Goal: Information Seeking & Learning: Learn about a topic

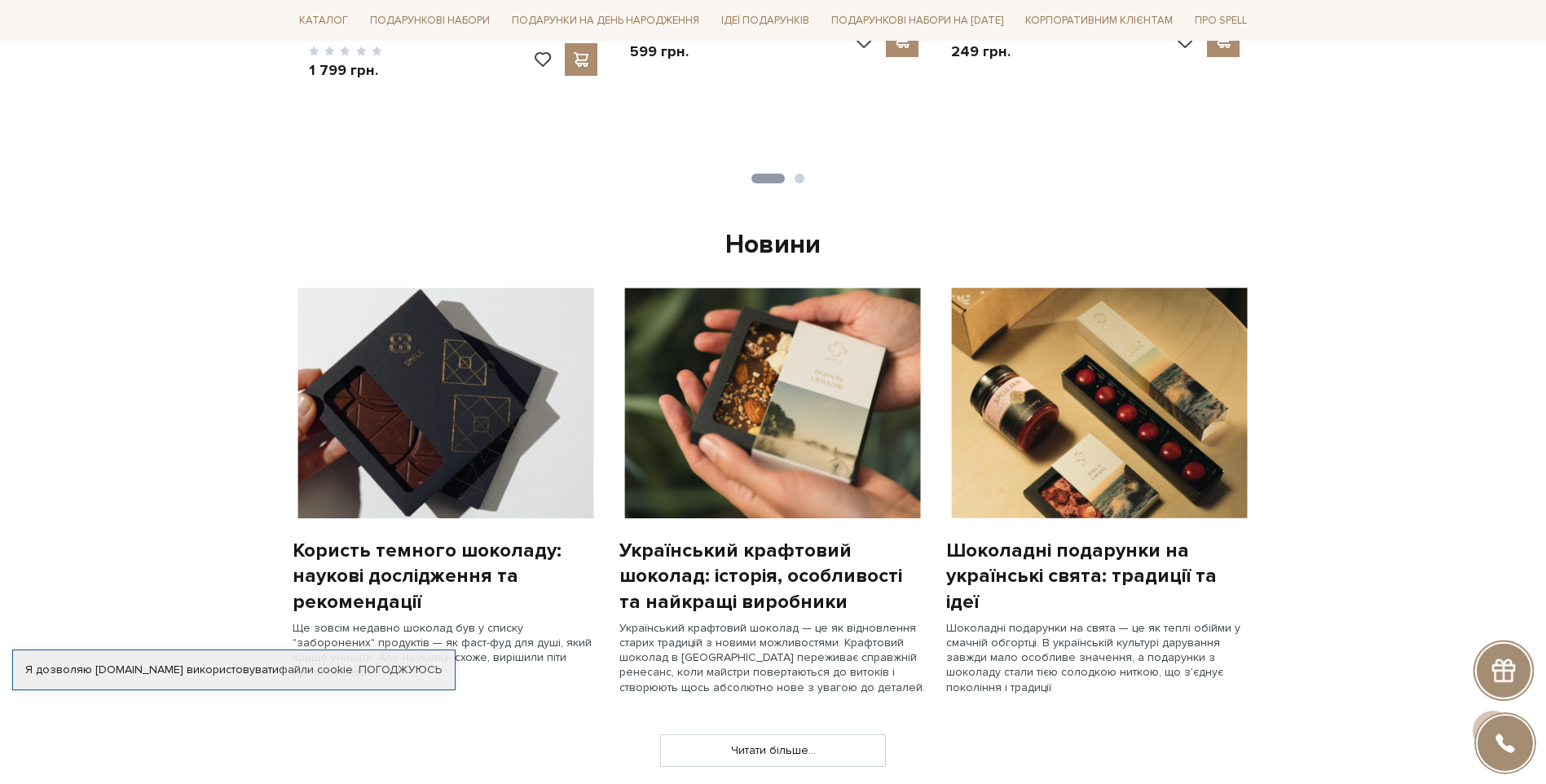
scroll to position [1060, 0]
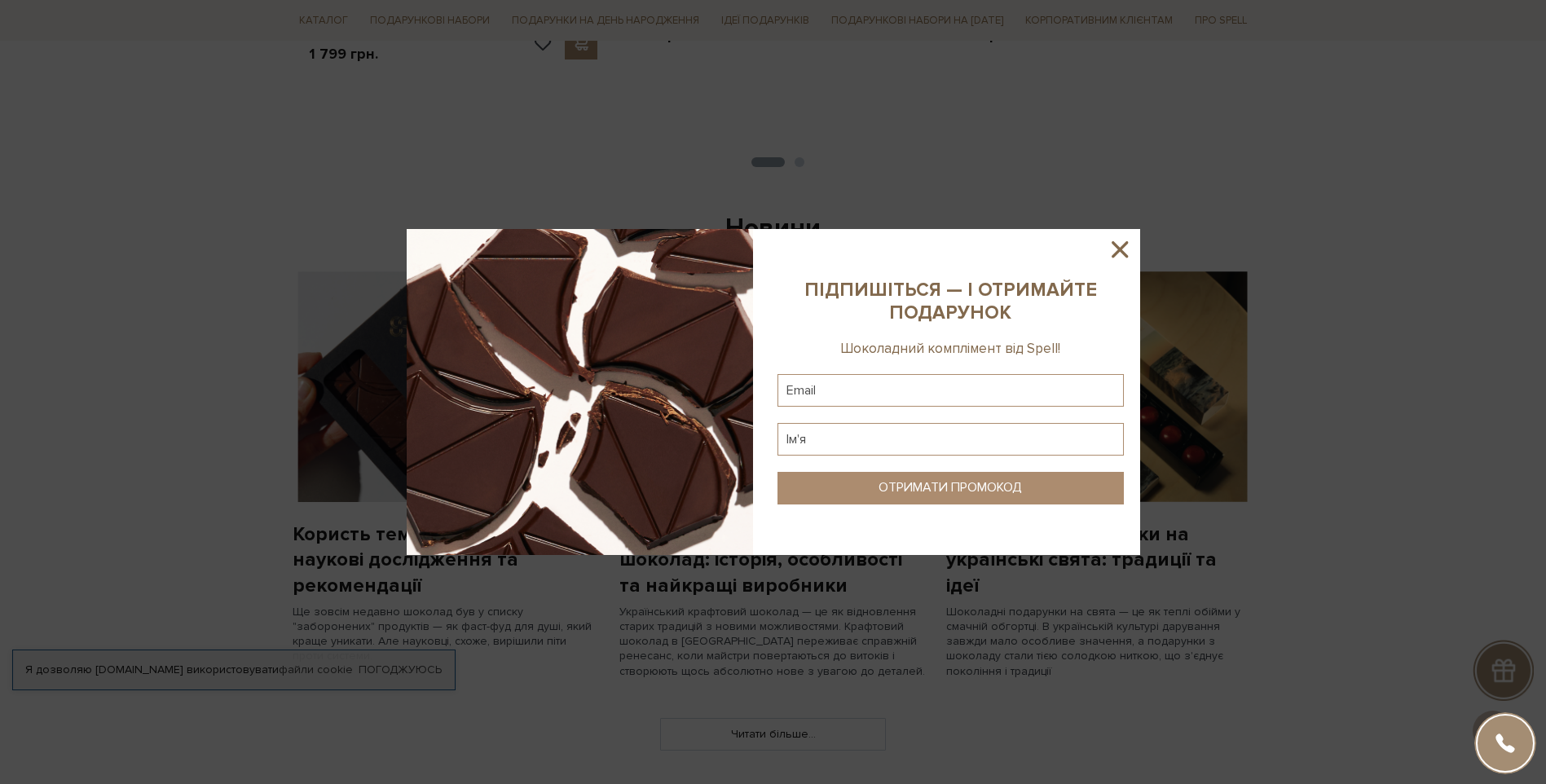
click at [1120, 251] on icon at bounding box center [1119, 249] width 17 height 17
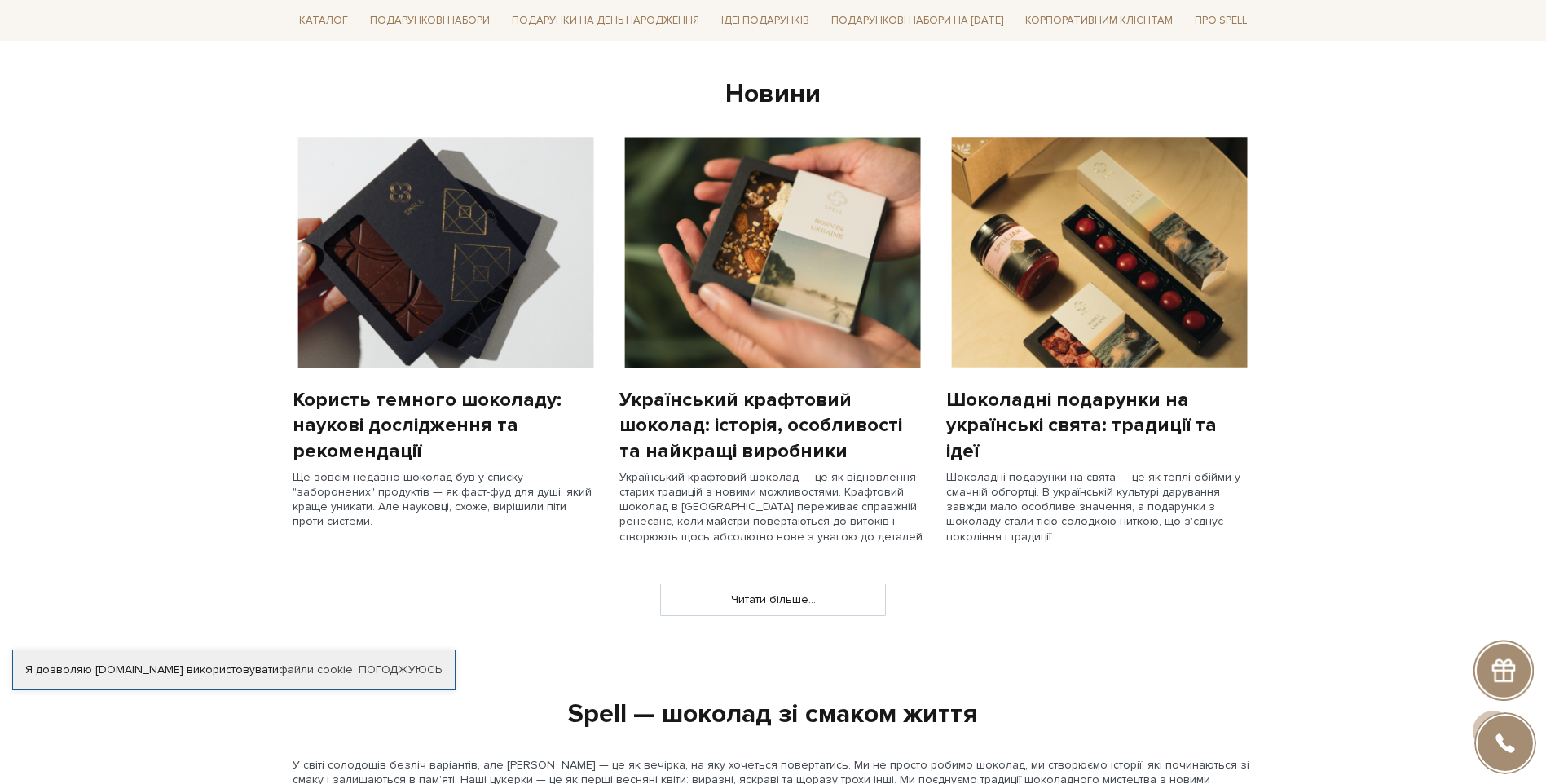
scroll to position [1156, 0]
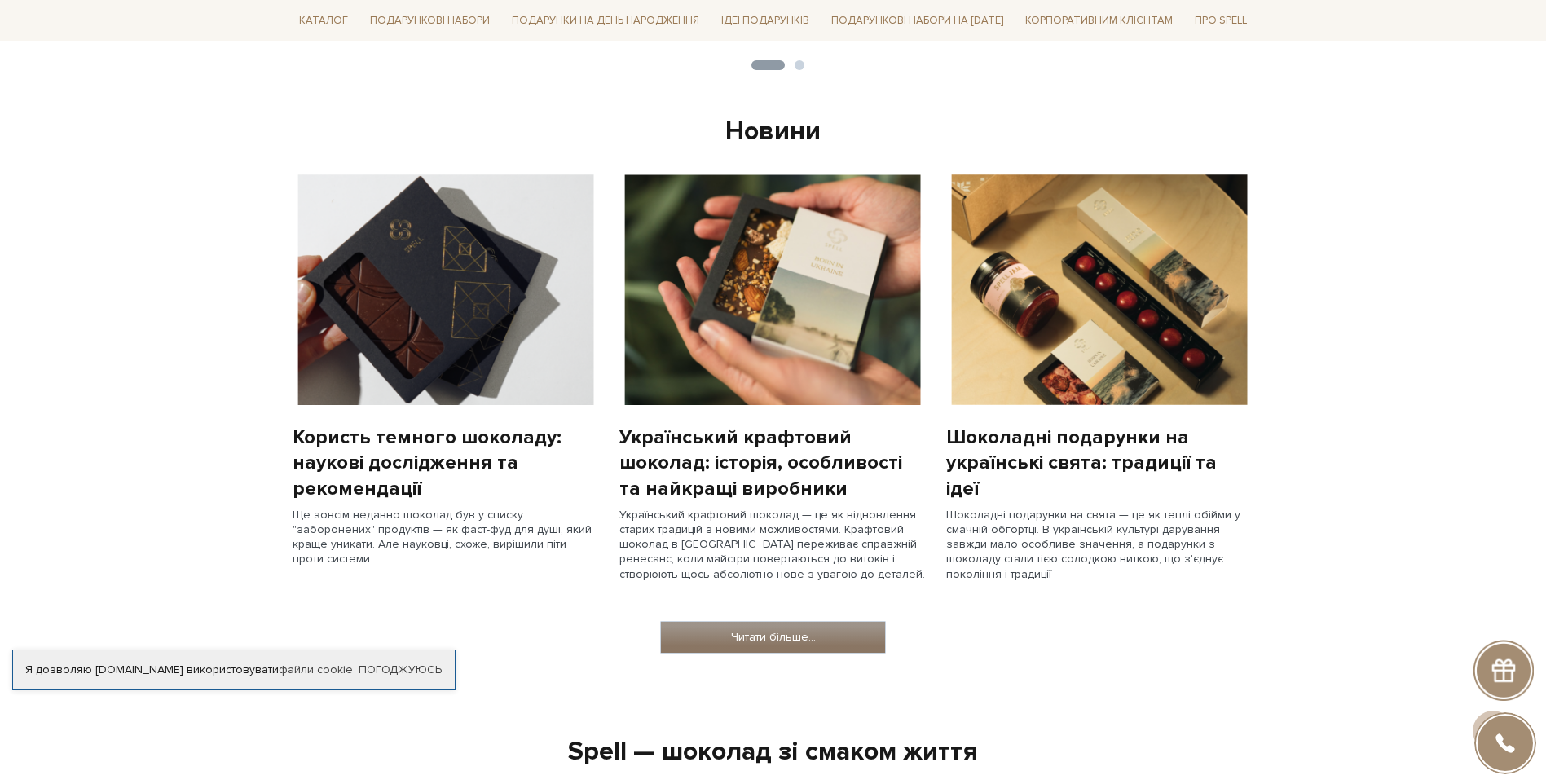
click at [727, 631] on link "Читати більше..." at bounding box center [773, 637] width 224 height 31
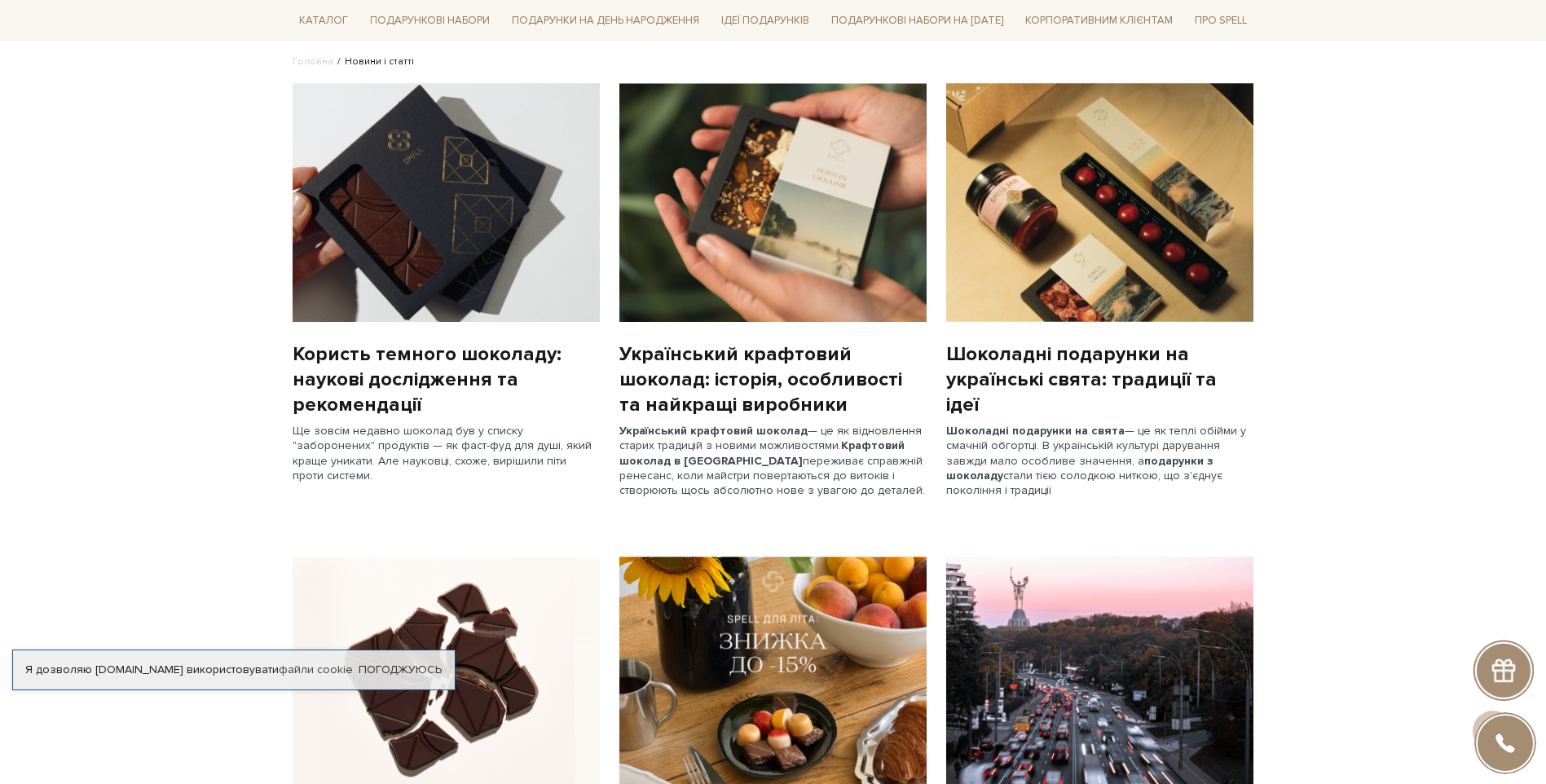
scroll to position [82, 0]
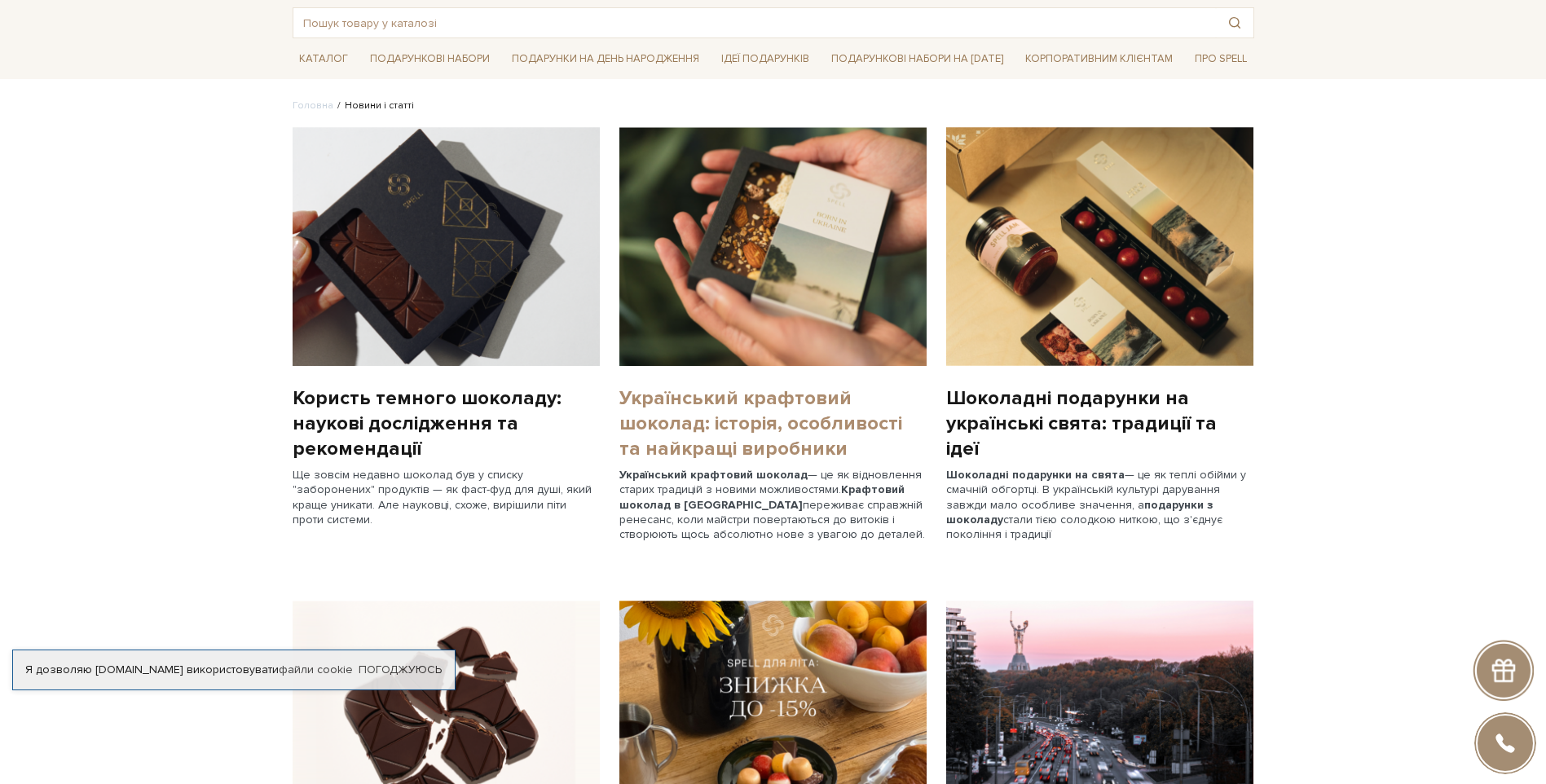
click at [708, 405] on link "Український крафтовий шоколад: історія, особливості та найкращі виробники" at bounding box center [773, 424] width 307 height 77
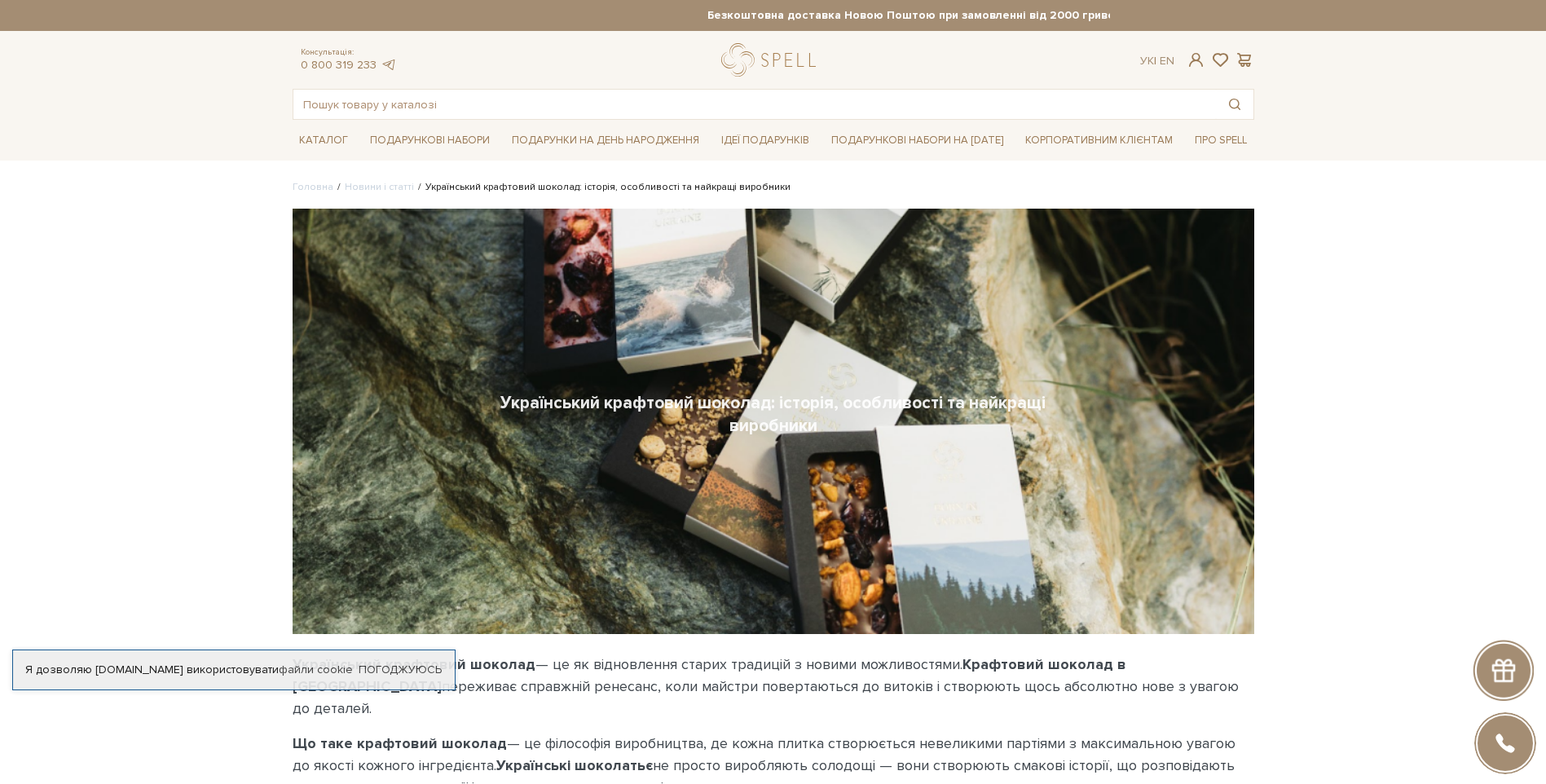
click at [856, 335] on div "Український крафтовий шоколад: історія, особливості та найкращі виробники" at bounding box center [773, 422] width 962 height 426
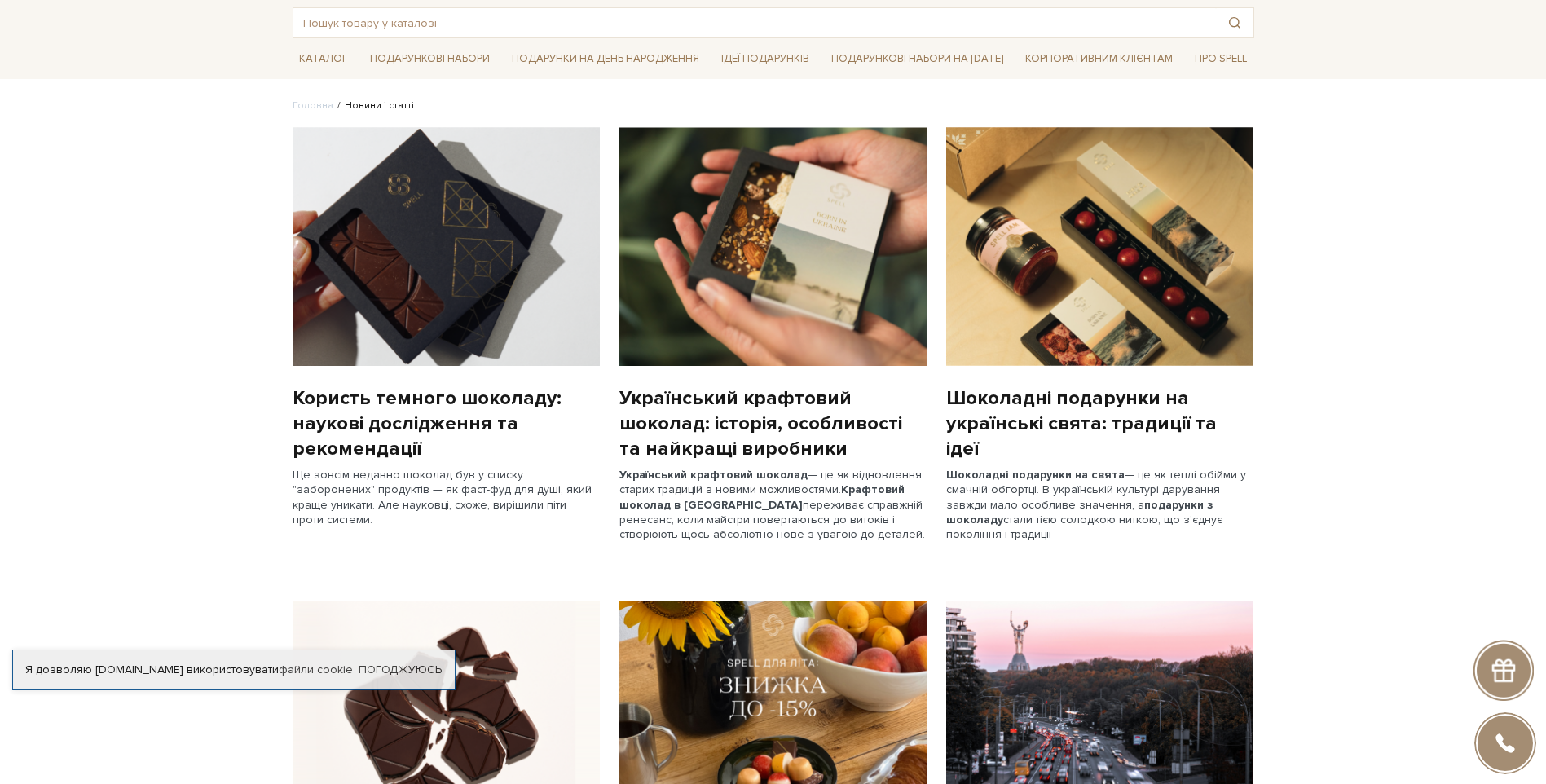
click at [772, 284] on img at bounding box center [773, 247] width 307 height 239
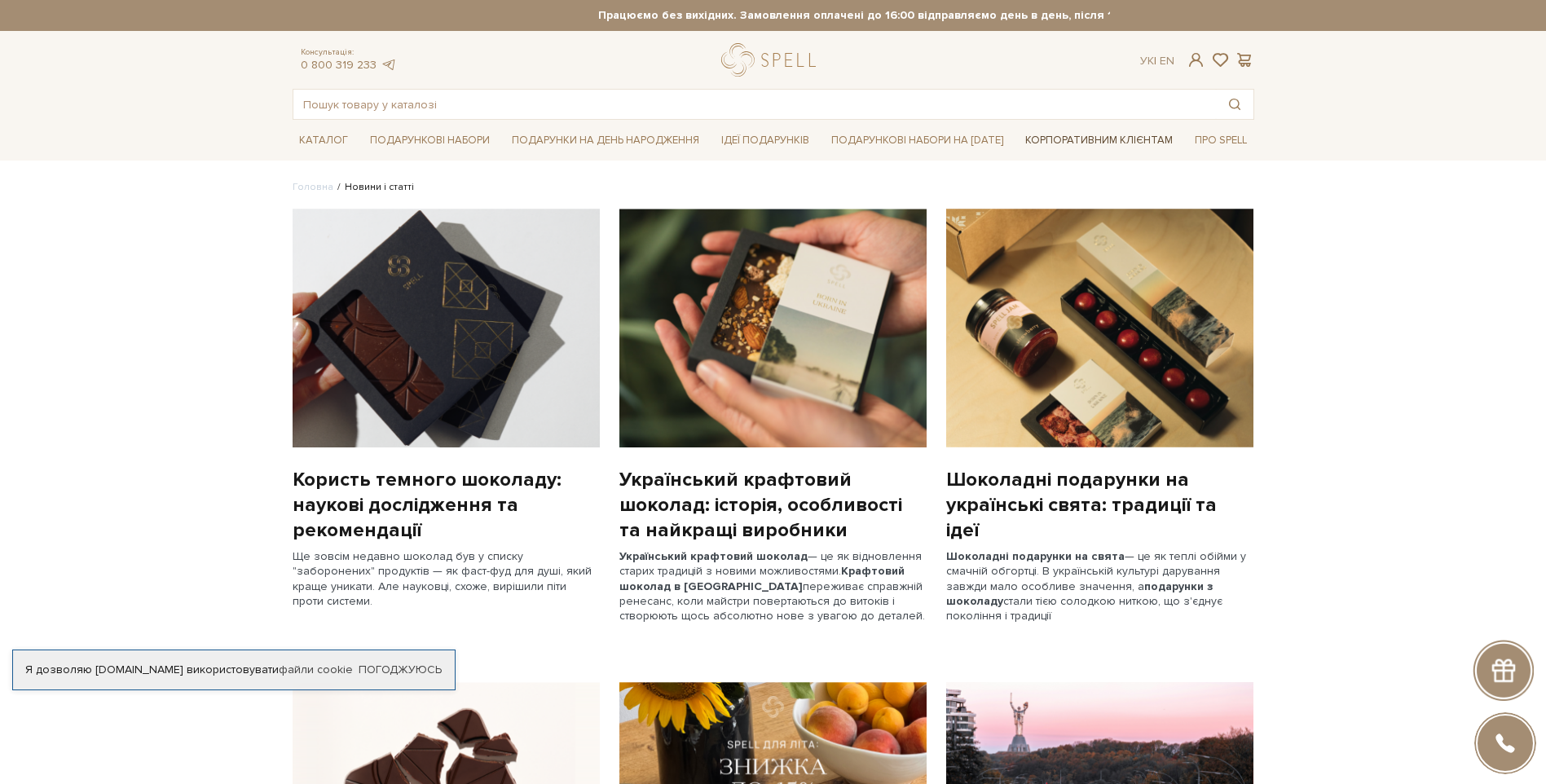
click at [1057, 138] on link "Корпоративним клієнтам" at bounding box center [1099, 140] width 160 height 28
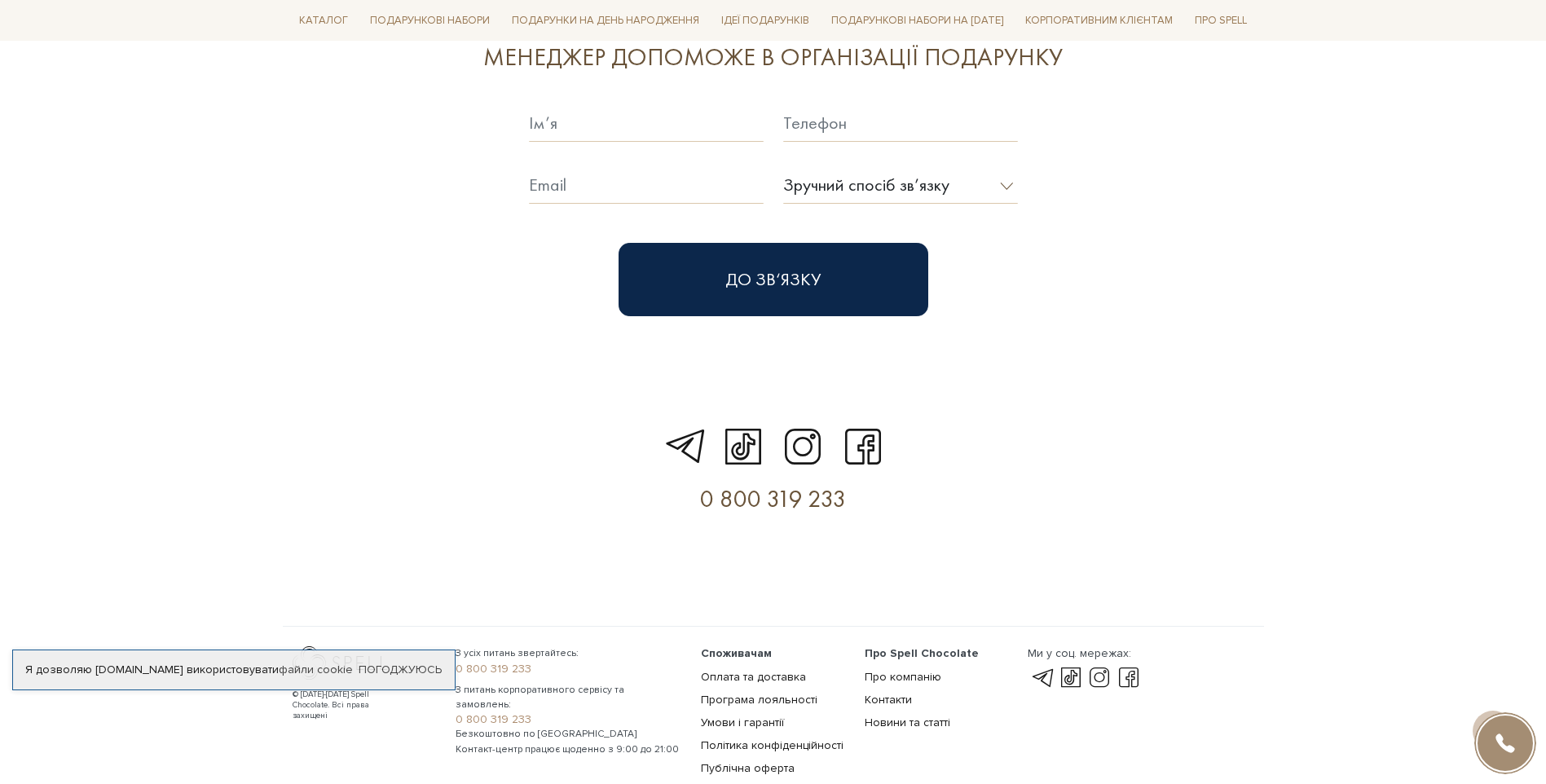
scroll to position [4612, 0]
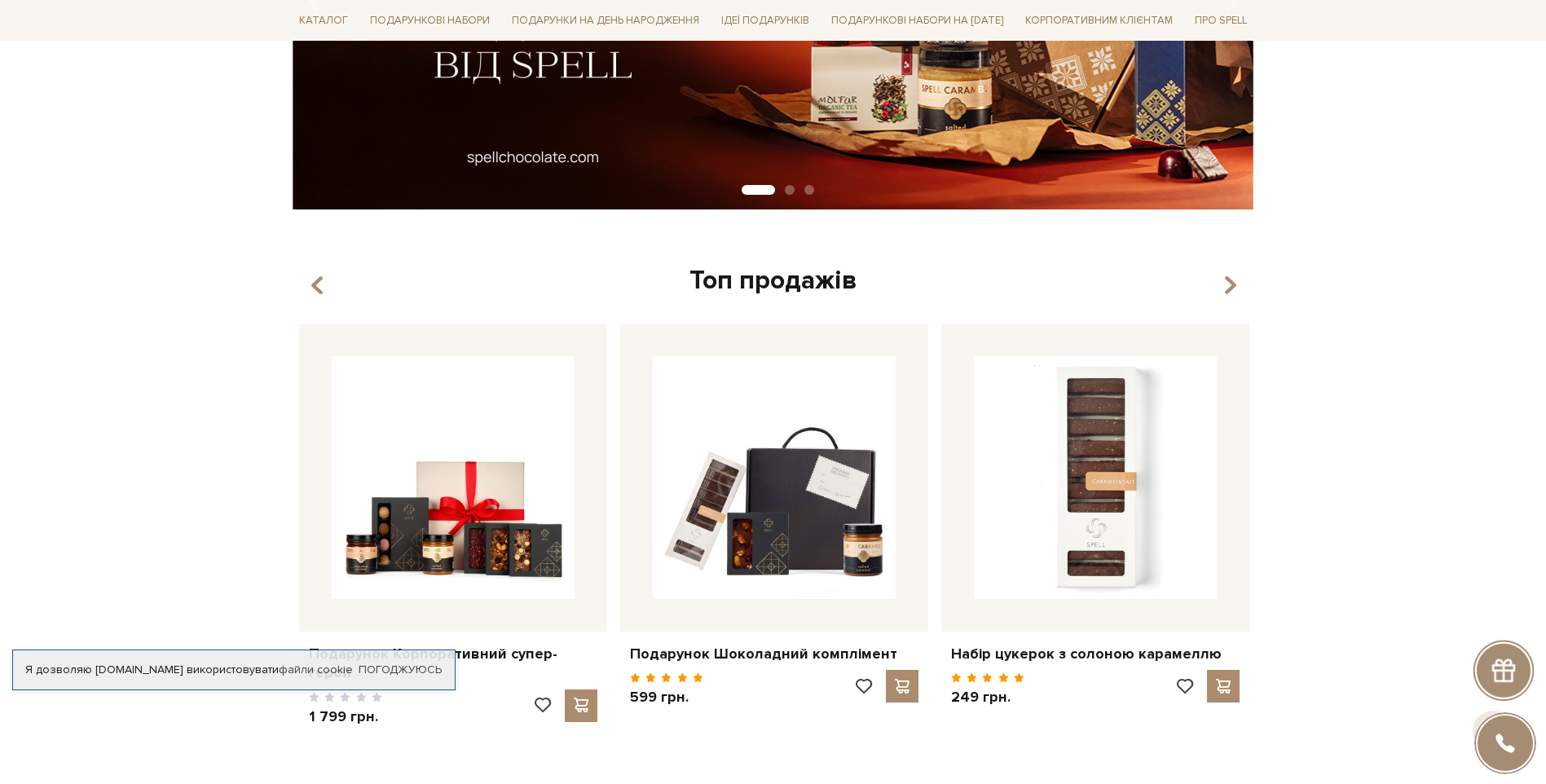
scroll to position [489, 0]
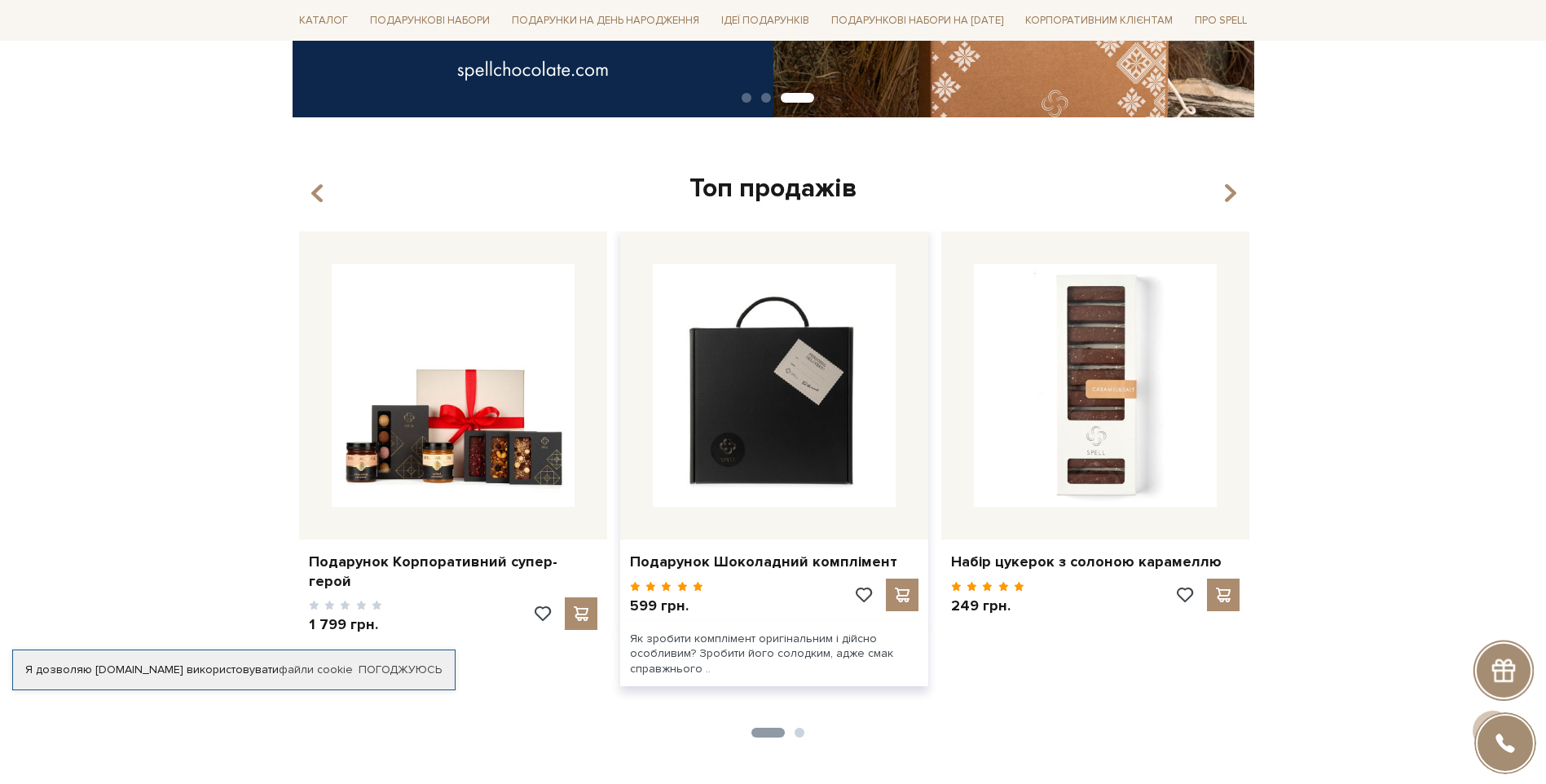
click at [740, 397] on img at bounding box center [774, 386] width 243 height 243
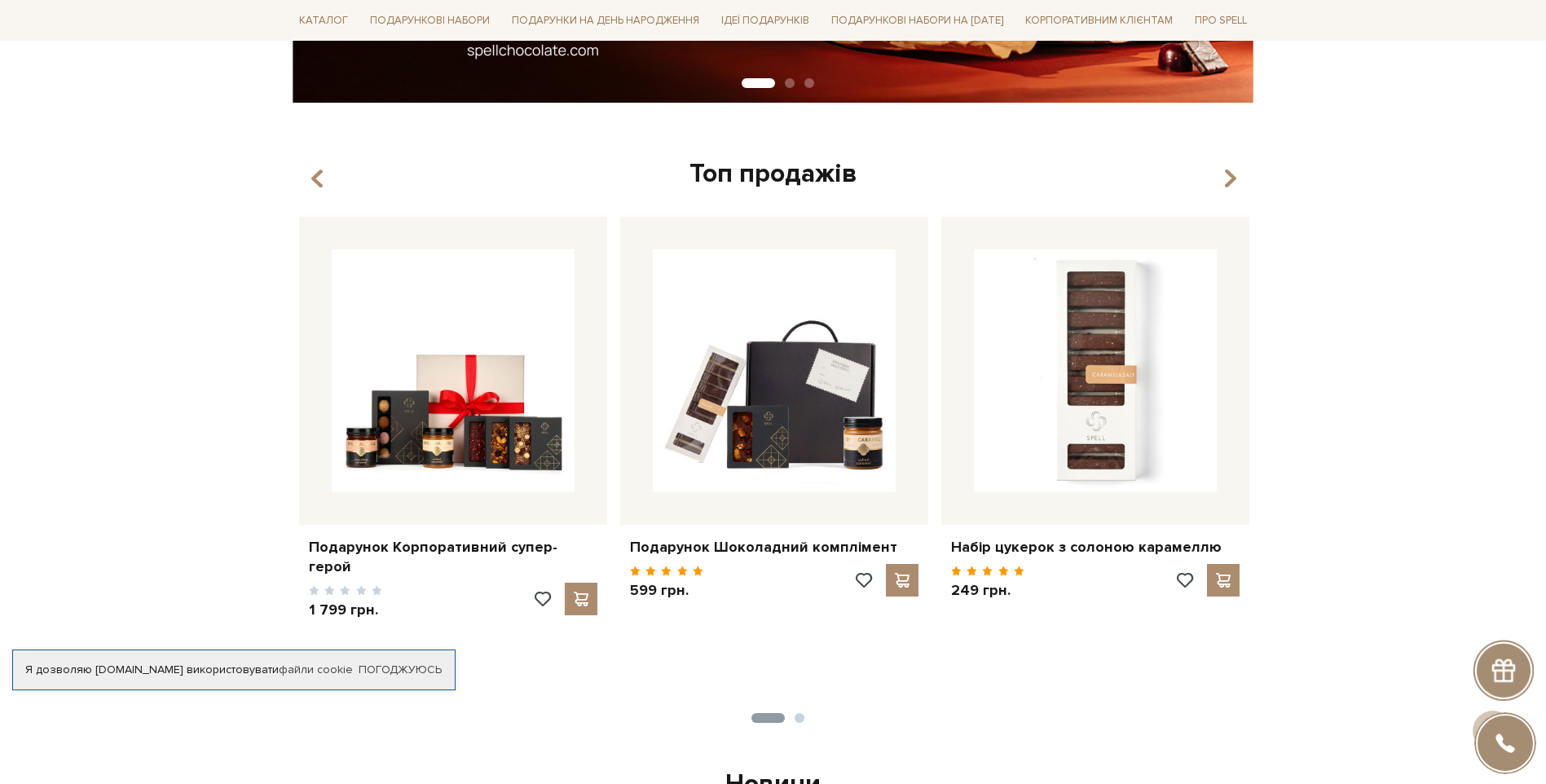
scroll to position [489, 0]
